Goal: Navigation & Orientation: Find specific page/section

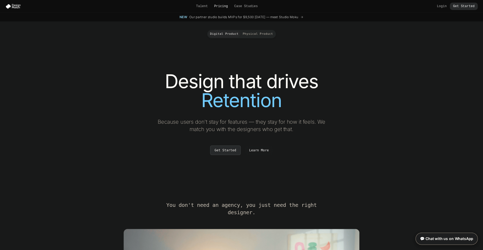
click at [223, 6] on link "Pricing" at bounding box center [221, 6] width 14 height 4
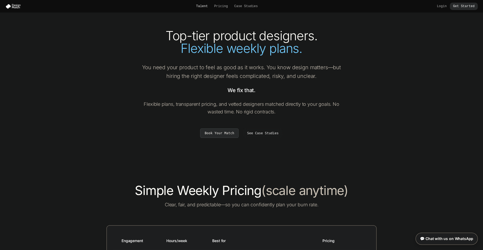
click at [205, 6] on link "Talent" at bounding box center [202, 6] width 12 height 4
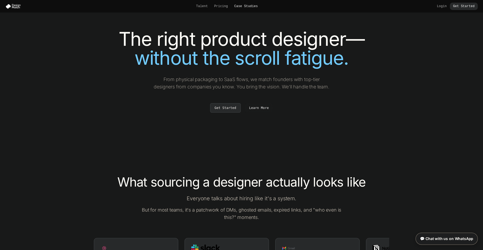
click at [245, 7] on link "Case Studies" at bounding box center [245, 6] width 23 height 4
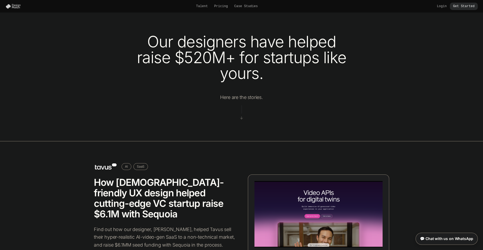
click at [20, 7] on img at bounding box center [14, 6] width 18 height 5
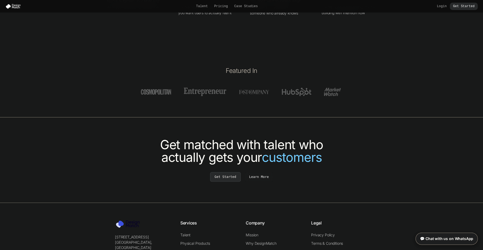
scroll to position [1957, 0]
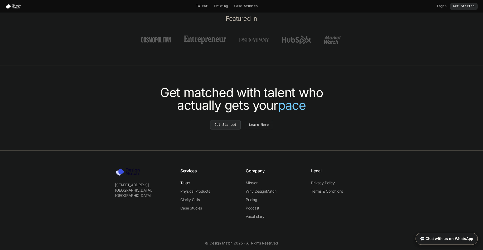
click at [185, 181] on link "Talent" at bounding box center [185, 183] width 10 height 4
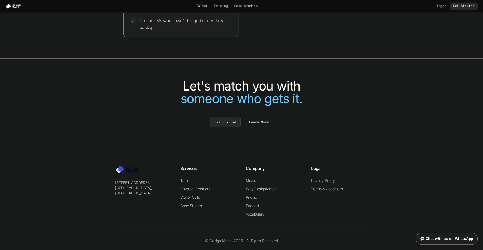
scroll to position [1130, 0]
